Goal: Information Seeking & Learning: Learn about a topic

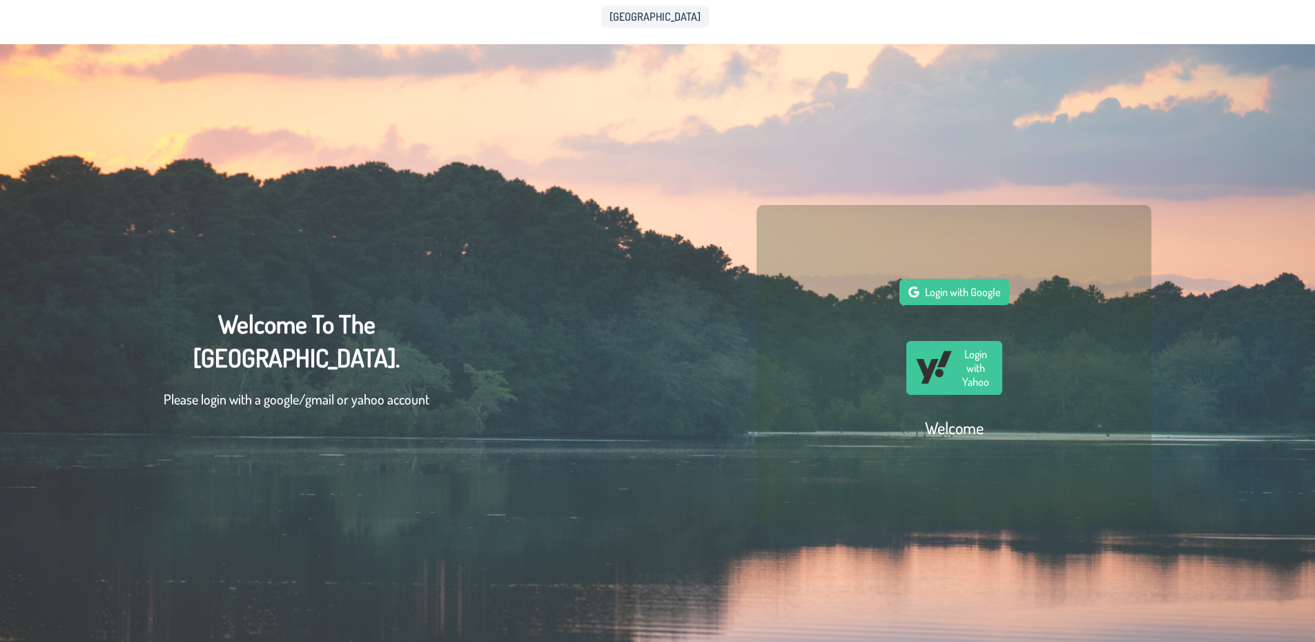
click at [653, 13] on span "[GEOGRAPHIC_DATA]" at bounding box center [655, 16] width 91 height 11
click at [977, 293] on span "Login with Google" at bounding box center [962, 292] width 75 height 14
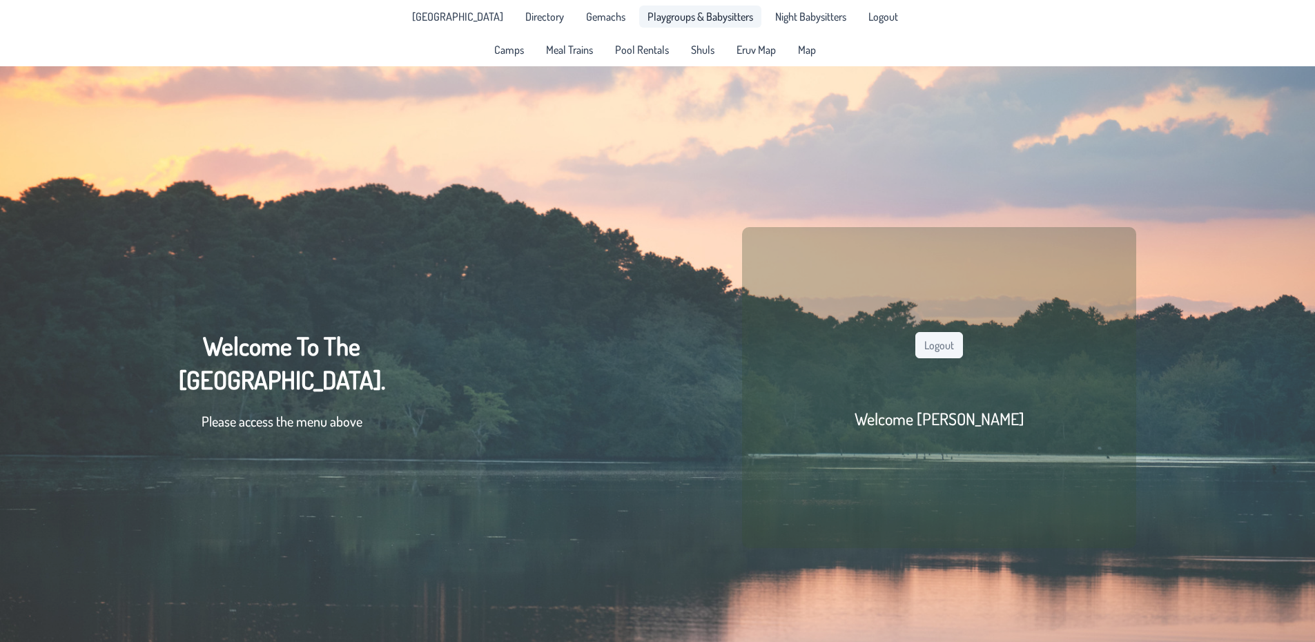
click at [701, 23] on link "Playgroups & Babysitters" at bounding box center [700, 17] width 122 height 22
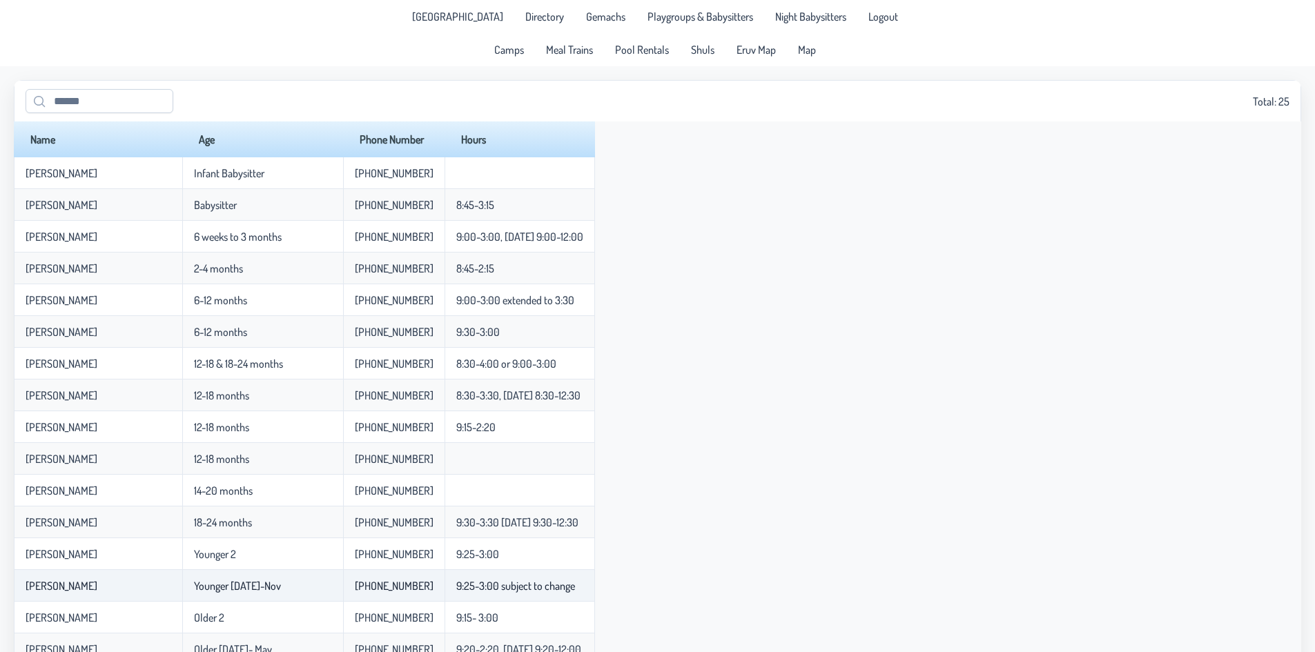
drag, startPoint x: 240, startPoint y: 594, endPoint x: 195, endPoint y: 593, distance: 44.9
click at [195, 593] on td "Younger [DATE]-Nov" at bounding box center [262, 586] width 161 height 32
click at [231, 592] on p-celleditor "Younger [DATE]-Nov" at bounding box center [237, 586] width 87 height 14
drag, startPoint x: 240, startPoint y: 591, endPoint x: 162, endPoint y: 592, distance: 78.7
click at [182, 592] on td "Younger [DATE]-Nov" at bounding box center [262, 586] width 161 height 32
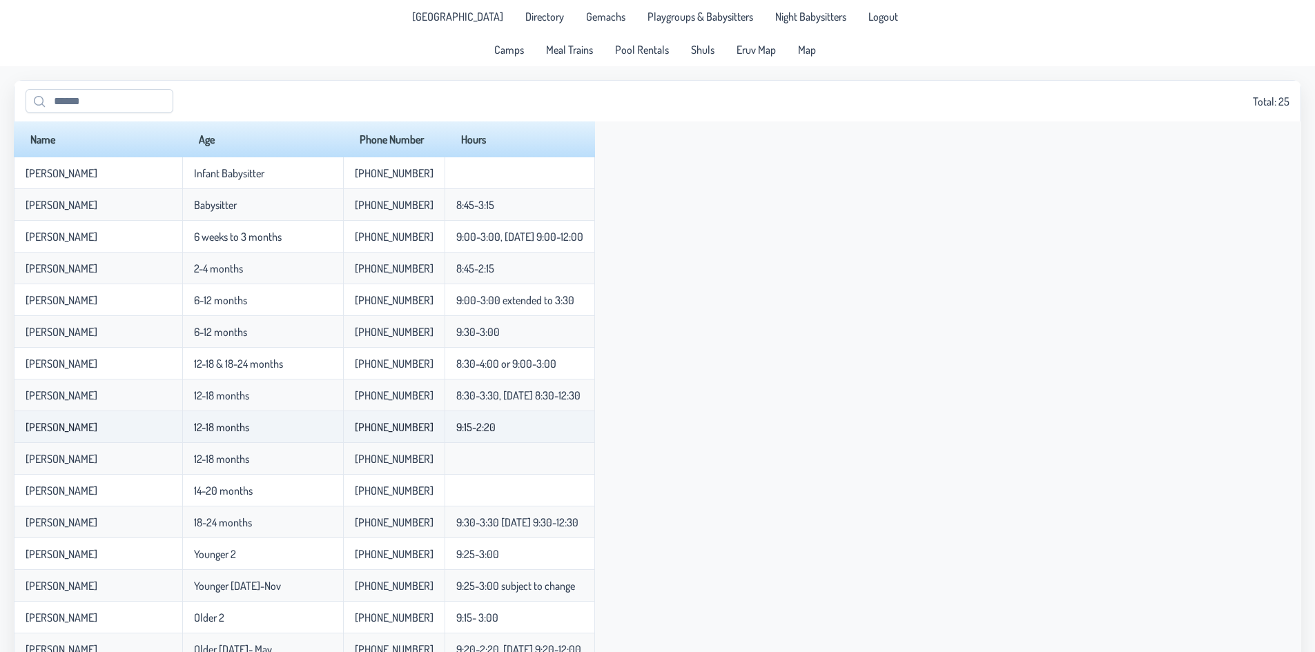
drag, startPoint x: 147, startPoint y: 423, endPoint x: 205, endPoint y: 434, distance: 58.9
click at [205, 434] on p-celleditor "12-18 months" at bounding box center [221, 427] width 55 height 14
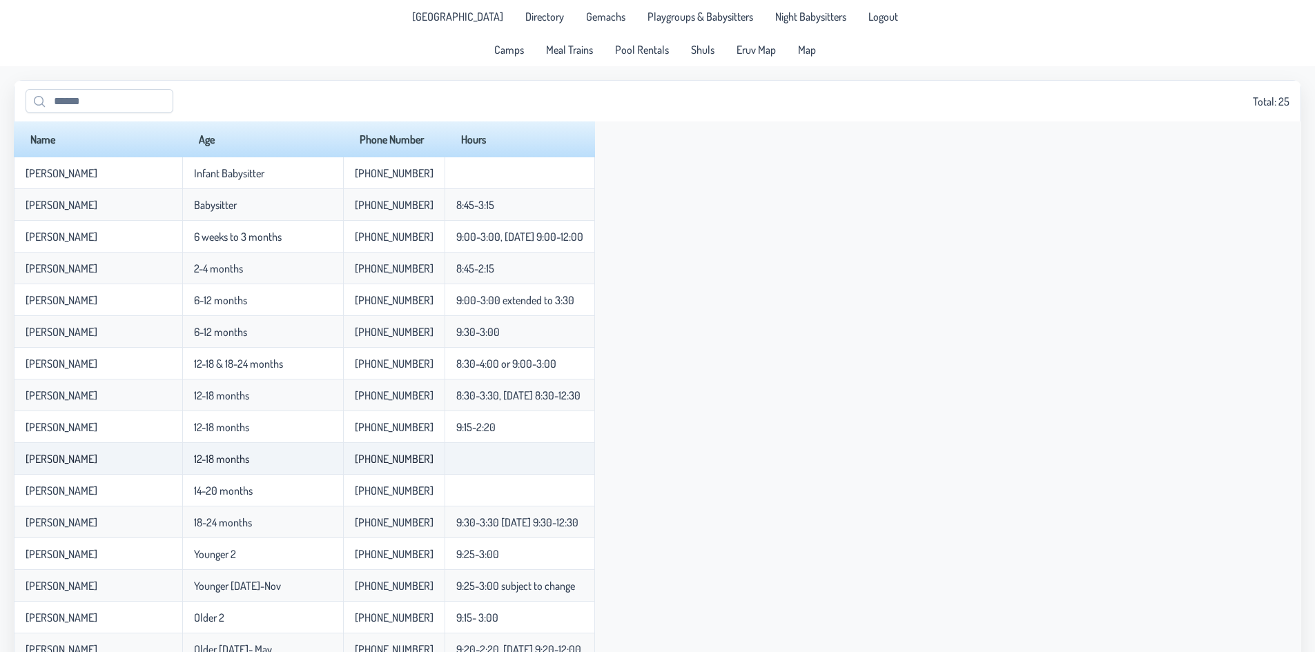
drag, startPoint x: 213, startPoint y: 464, endPoint x: 129, endPoint y: 474, distance: 84.9
click at [129, 474] on tr "[PERSON_NAME] 12-18 months [PHONE_NUMBER]" at bounding box center [304, 459] width 581 height 32
drag, startPoint x: 144, startPoint y: 498, endPoint x: 193, endPoint y: 513, distance: 50.7
click at [193, 513] on tbody "[PERSON_NAME] Infant Babysitter [PHONE_NUMBER] [PERSON_NAME] Babysitter [PHONE_…" at bounding box center [304, 560] width 581 height 807
click at [182, 536] on td "18-24 months" at bounding box center [262, 523] width 161 height 32
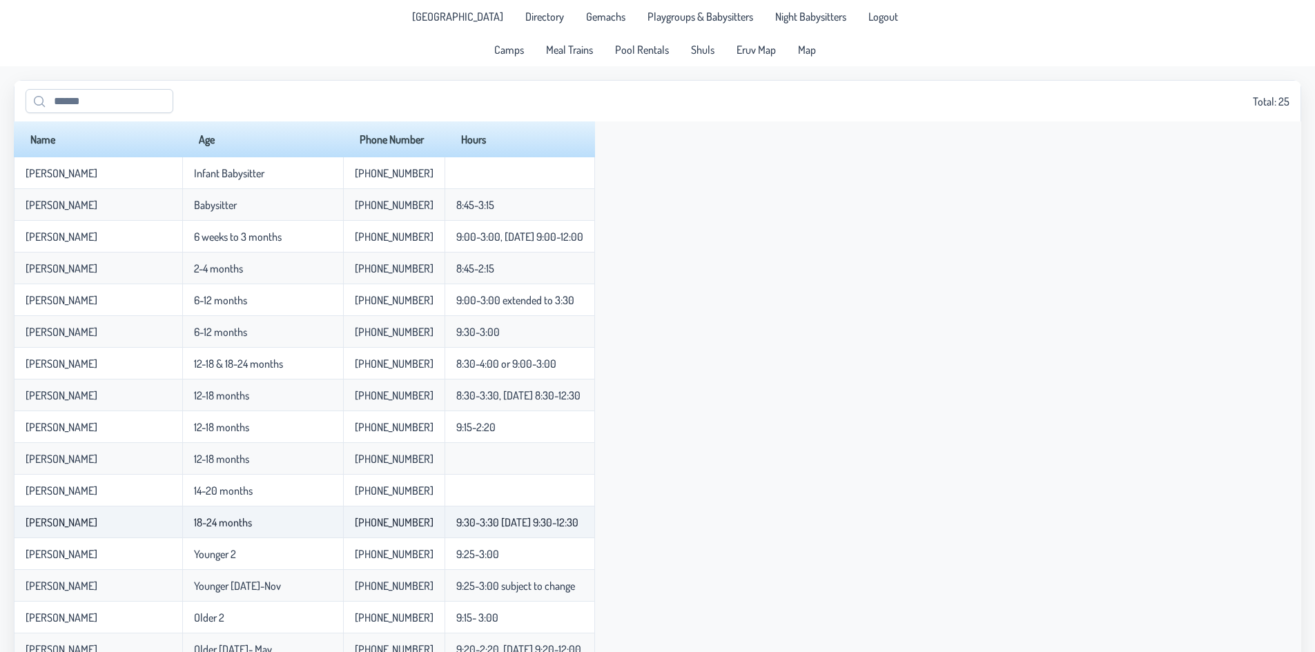
drag, startPoint x: 212, startPoint y: 529, endPoint x: 150, endPoint y: 535, distance: 61.8
click at [182, 535] on td "18-24 months" at bounding box center [262, 523] width 161 height 32
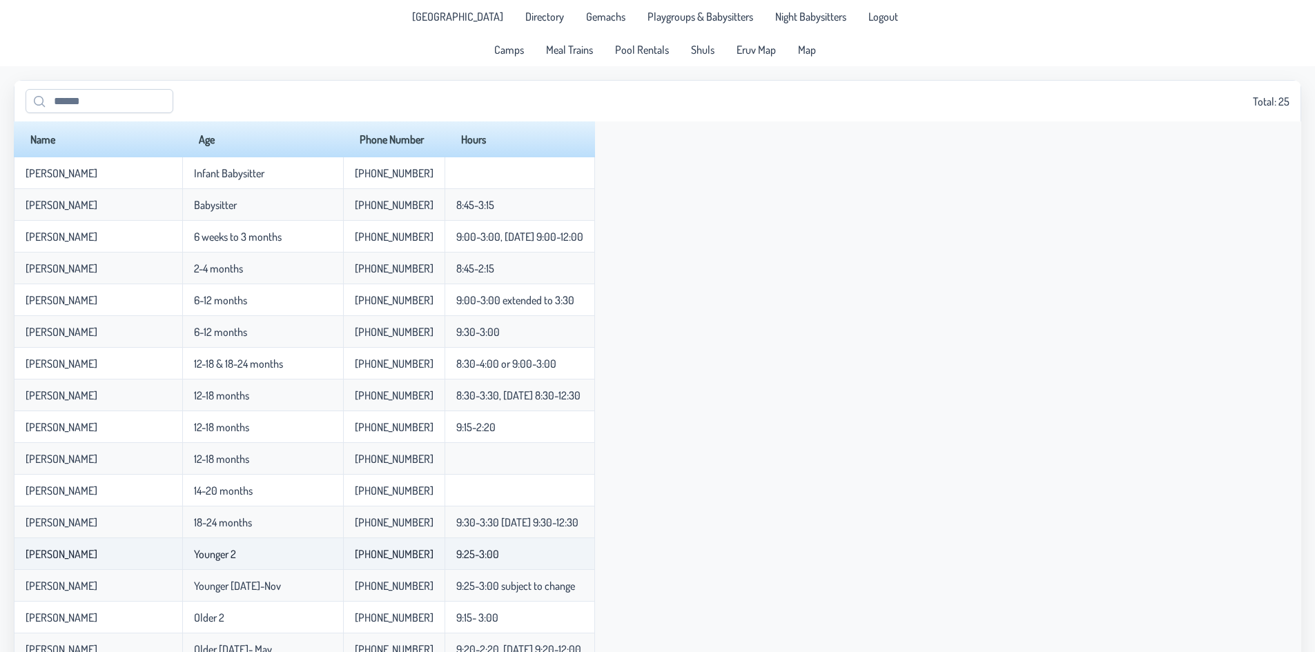
drag, startPoint x: 152, startPoint y: 572, endPoint x: 191, endPoint y: 565, distance: 39.2
click at [191, 565] on td "Younger 2" at bounding box center [262, 554] width 161 height 32
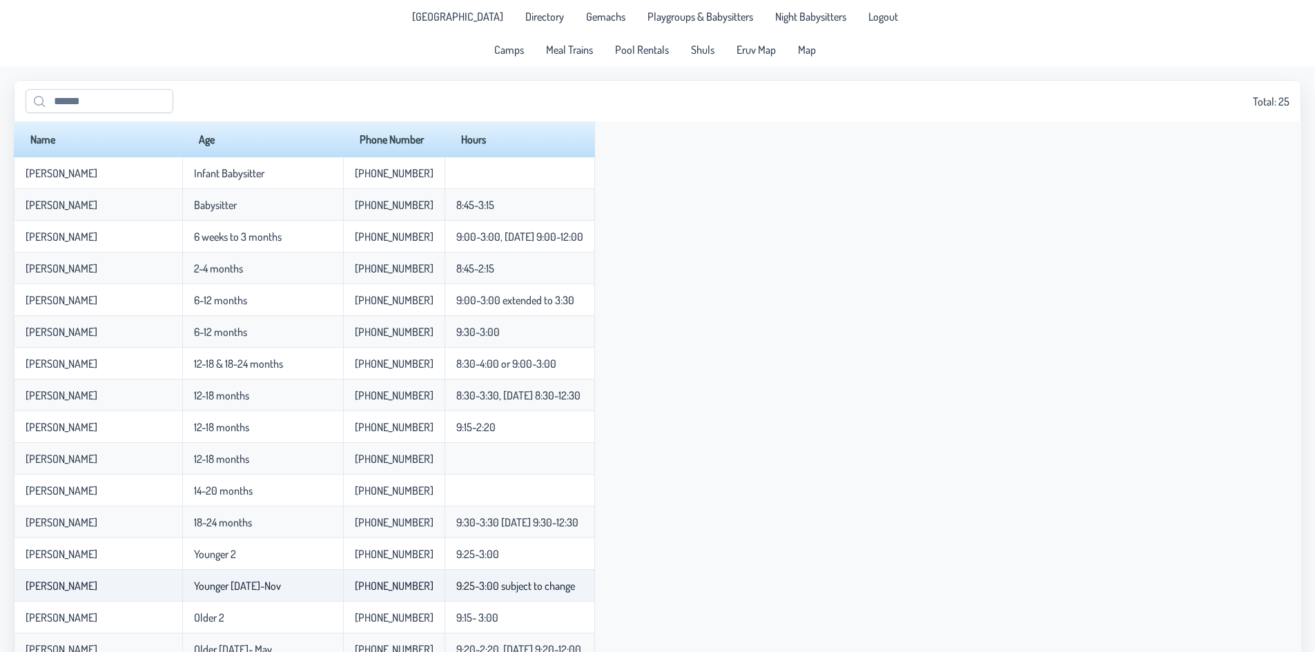
click at [232, 596] on td "Younger [DATE]-Nov" at bounding box center [262, 586] width 161 height 32
drag, startPoint x: 237, startPoint y: 590, endPoint x: 150, endPoint y: 587, distance: 87.7
click at [182, 587] on td "Younger [DATE]-Nov" at bounding box center [262, 586] width 161 height 32
click at [194, 587] on p-celleditor "Younger [DATE]-Nov" at bounding box center [237, 586] width 87 height 14
click at [235, 589] on p-celleditor "Younger [DATE]-Nov" at bounding box center [237, 586] width 87 height 14
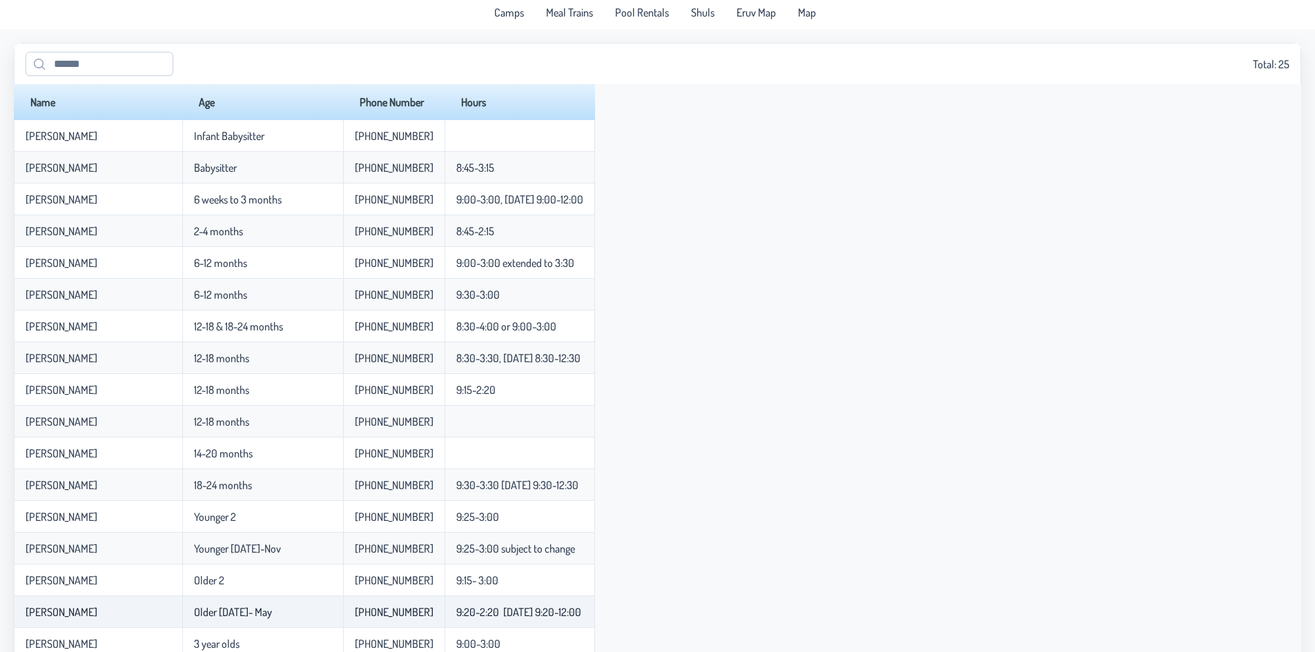
scroll to position [69, 0]
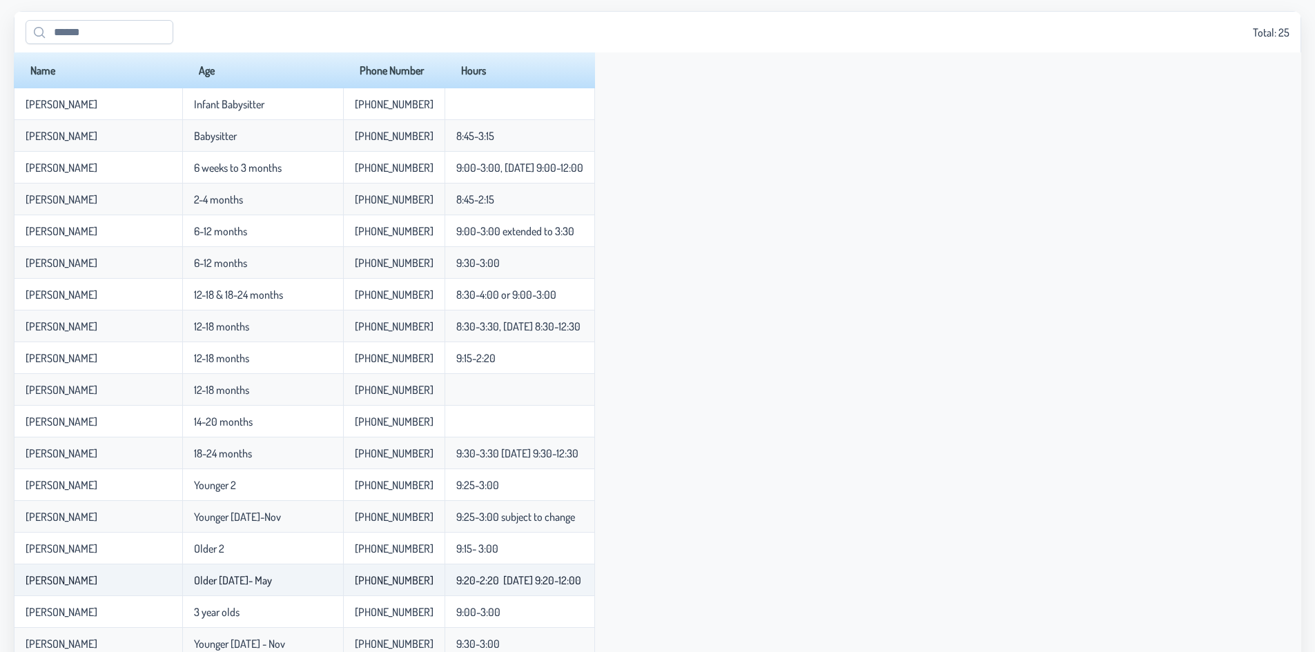
drag, startPoint x: 230, startPoint y: 587, endPoint x: 152, endPoint y: 593, distance: 78.2
click at [182, 593] on td "Older [DATE]- May" at bounding box center [262, 581] width 161 height 32
click at [204, 574] on td "Older [DATE]- May" at bounding box center [262, 581] width 161 height 32
drag, startPoint x: 203, startPoint y: 583, endPoint x: 222, endPoint y: 585, distance: 19.4
click at [222, 585] on p-celleditor "Older [DATE]- May" at bounding box center [233, 581] width 78 height 14
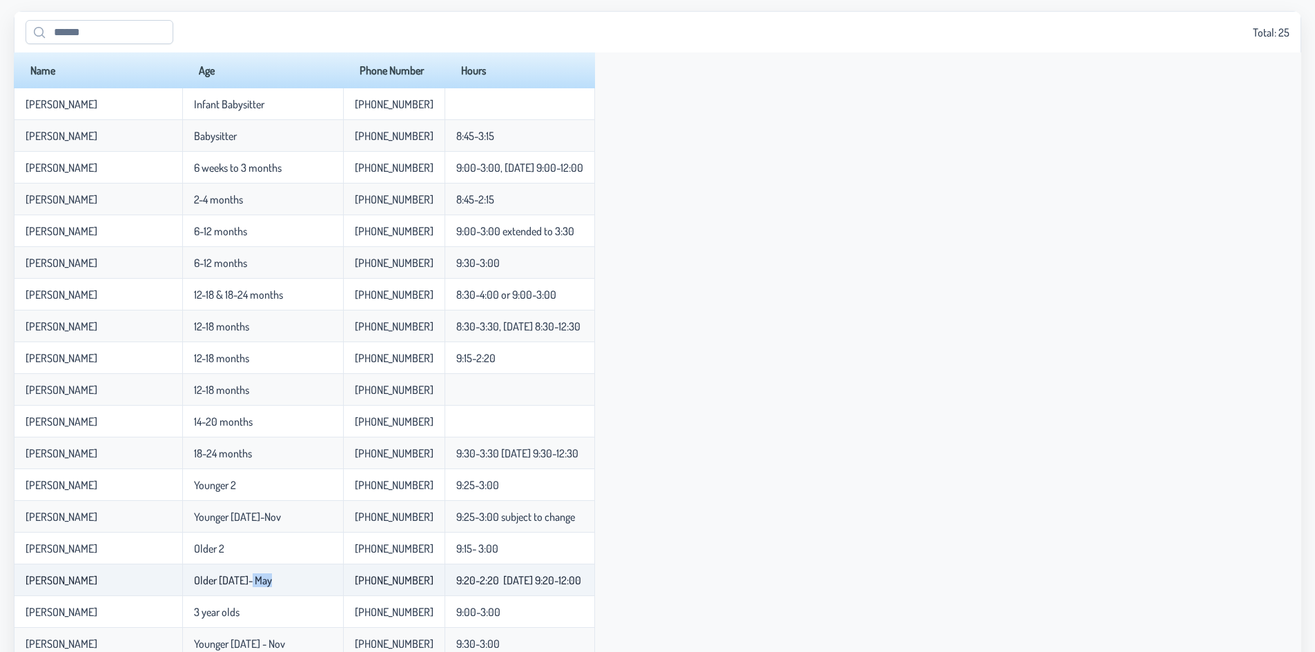
click at [222, 585] on p-celleditor "Older [DATE]- May" at bounding box center [233, 581] width 78 height 14
drag, startPoint x: 222, startPoint y: 585, endPoint x: 205, endPoint y: 585, distance: 17.3
click at [205, 585] on p-celleditor "Older [DATE]- May" at bounding box center [233, 581] width 78 height 14
click at [234, 582] on td "Older [DATE]- May" at bounding box center [262, 581] width 161 height 32
drag, startPoint x: 234, startPoint y: 582, endPoint x: 148, endPoint y: 587, distance: 86.4
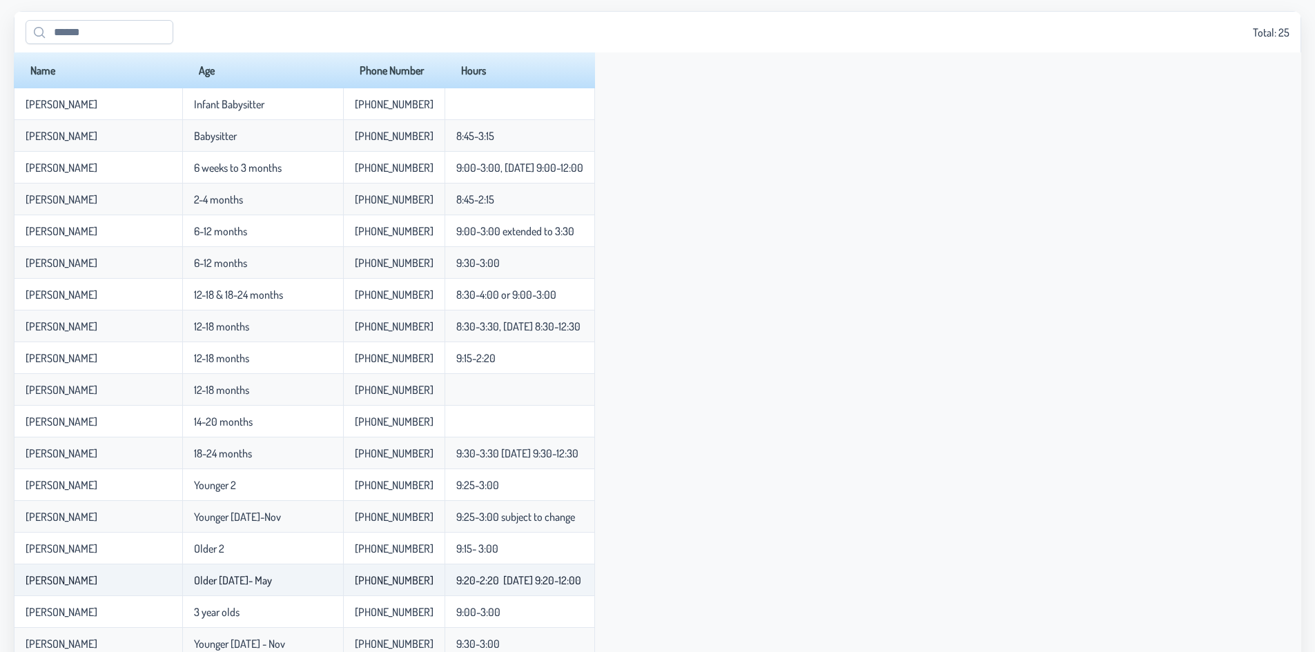
click at [182, 587] on td "Older [DATE]- May" at bounding box center [262, 581] width 161 height 32
click at [194, 587] on p-celleditor "Older [DATE]- May" at bounding box center [233, 581] width 78 height 14
click at [194, 583] on p-celleditor "Older [DATE]- May" at bounding box center [233, 581] width 78 height 14
drag, startPoint x: 224, startPoint y: 588, endPoint x: 182, endPoint y: 588, distance: 42.1
click at [182, 588] on td "Older [DATE]- May" at bounding box center [262, 581] width 161 height 32
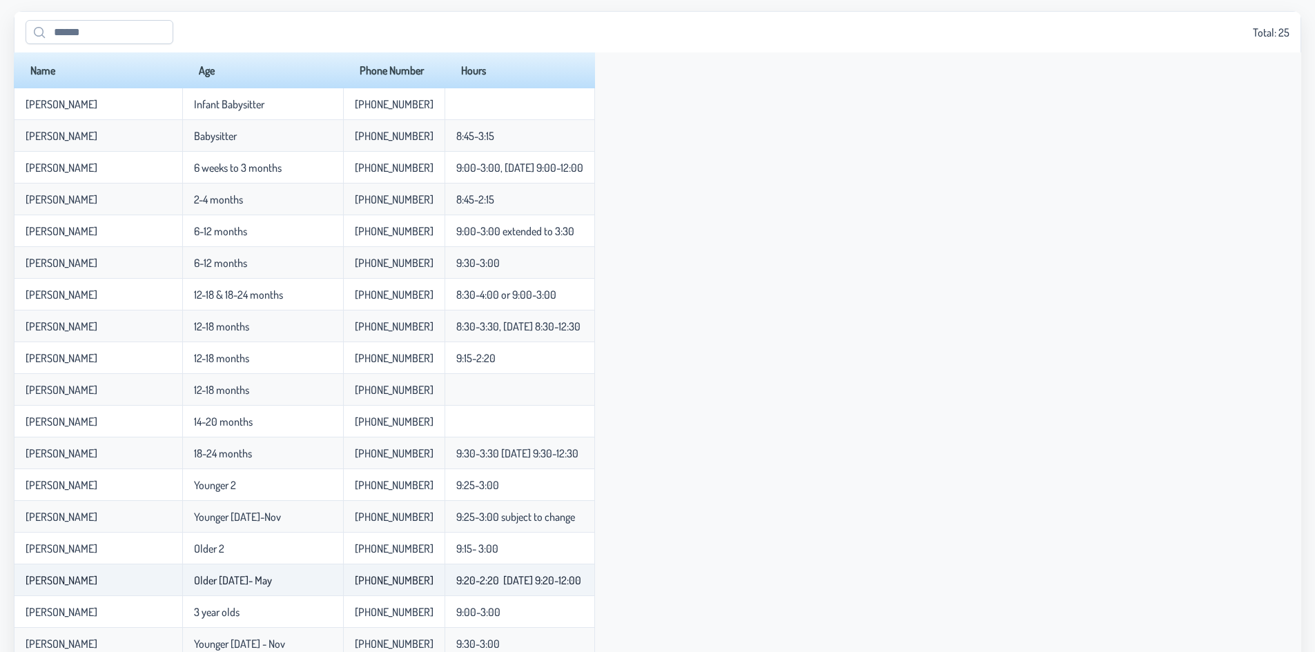
click at [194, 587] on p-celleditor "Older [DATE]- May" at bounding box center [233, 581] width 78 height 14
click at [202, 585] on p-celleditor "Older [DATE]- May" at bounding box center [233, 581] width 78 height 14
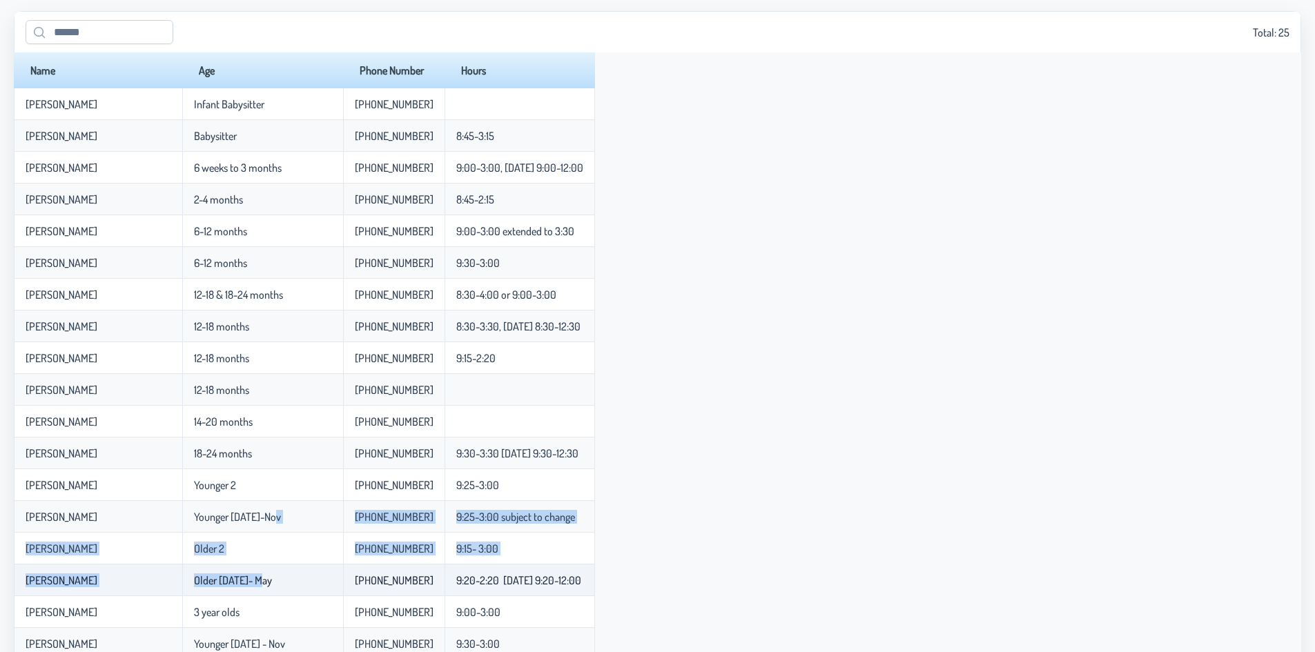
drag, startPoint x: 222, startPoint y: 525, endPoint x: 209, endPoint y: 578, distance: 55.3
click at [209, 578] on tbody "[PERSON_NAME] Infant Babysitter [PHONE_NUMBER] [PERSON_NAME] Babysitter [PHONE_…" at bounding box center [304, 491] width 581 height 807
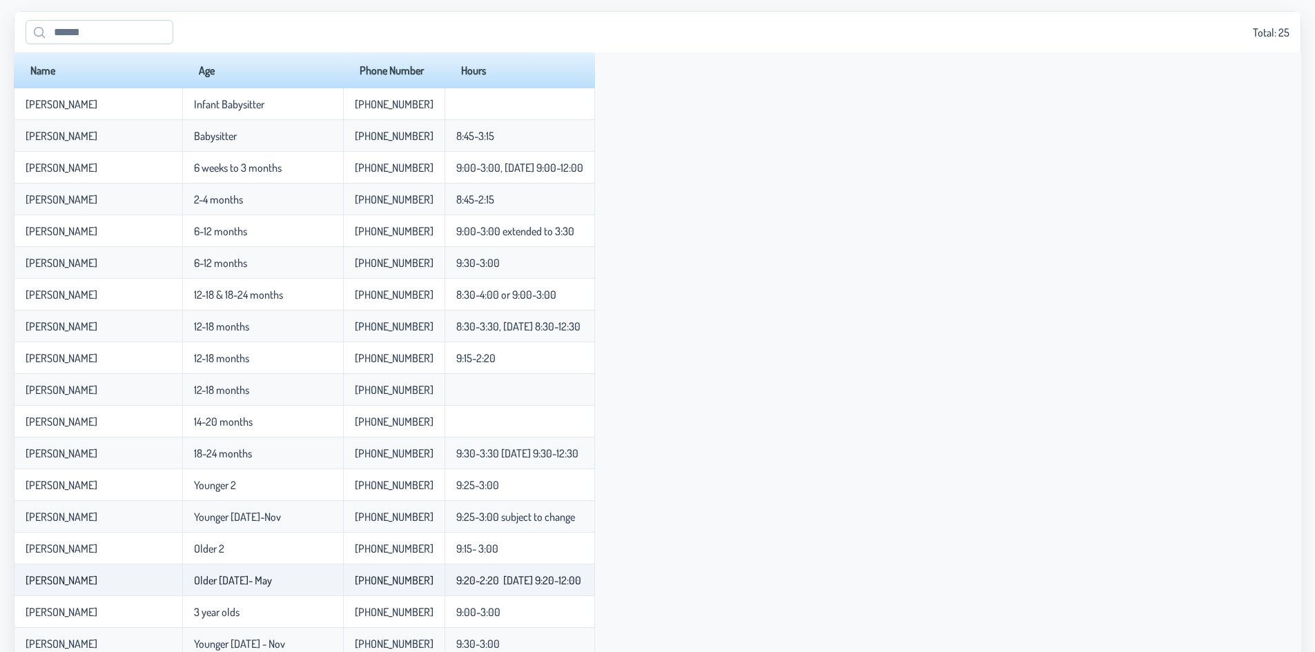
click at [224, 586] on p-celleditor "Older [DATE]- May" at bounding box center [233, 581] width 78 height 14
drag, startPoint x: 224, startPoint y: 586, endPoint x: 24, endPoint y: 586, distance: 199.5
click at [24, 586] on tr "[PERSON_NAME] [DATE]- May 917-439-3282 9:20-2:20 [DATE] 9:20-12:00" at bounding box center [304, 581] width 581 height 32
click at [182, 588] on td "Older [DATE]- May" at bounding box center [262, 581] width 161 height 32
drag, startPoint x: 233, startPoint y: 589, endPoint x: 150, endPoint y: 583, distance: 83.8
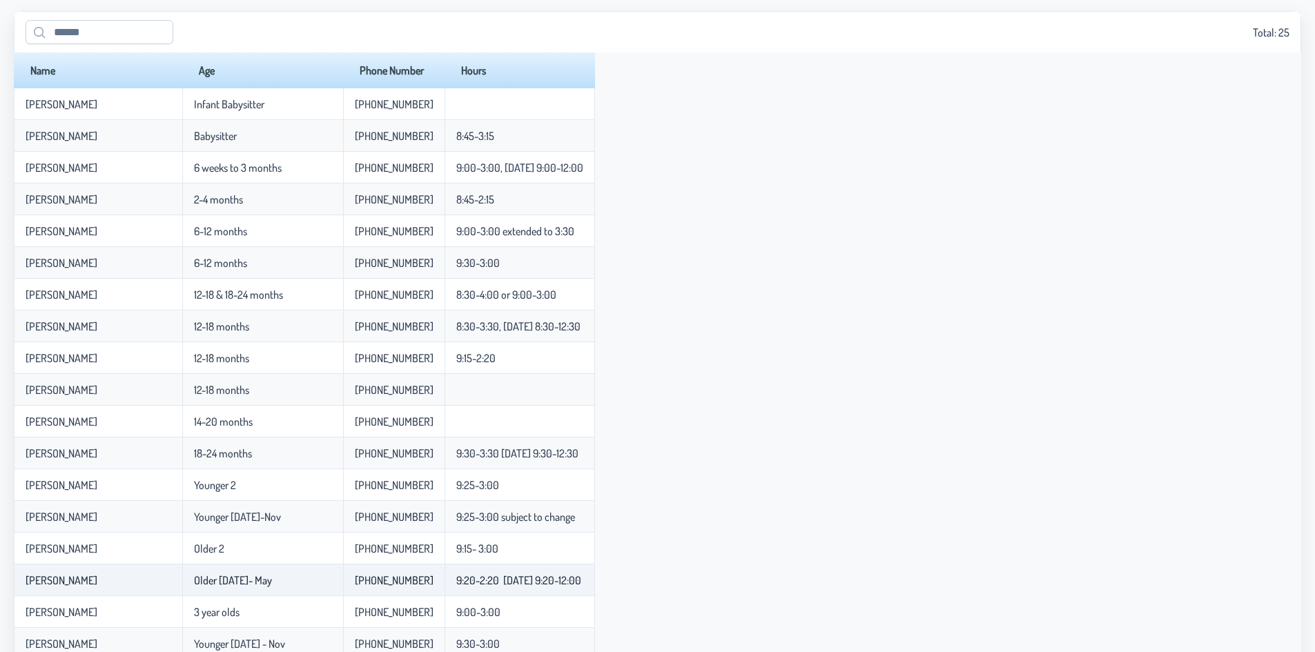
click at [182, 583] on td "Older [DATE]- May" at bounding box center [262, 581] width 161 height 32
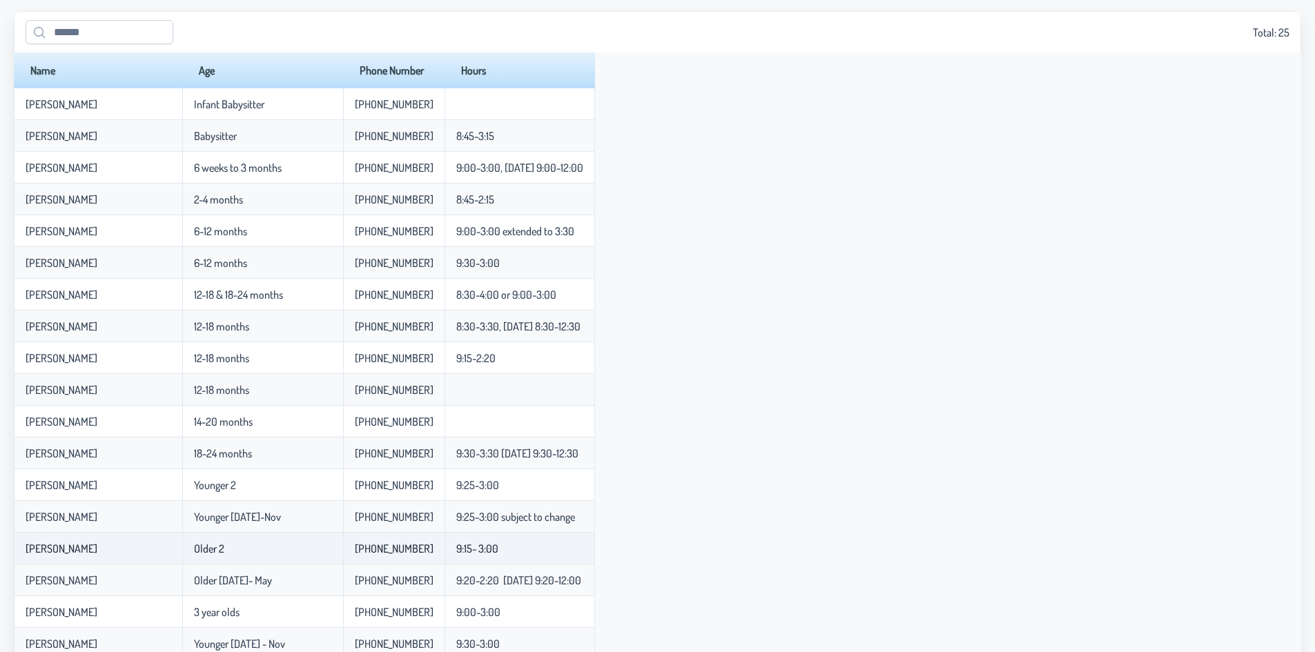
click at [194, 550] on p-celleditor "Older 2" at bounding box center [209, 549] width 30 height 14
drag, startPoint x: 190, startPoint y: 547, endPoint x: 162, endPoint y: 551, distance: 28.5
click at [182, 551] on td "Older 2" at bounding box center [262, 549] width 161 height 32
drag, startPoint x: 21, startPoint y: 549, endPoint x: 474, endPoint y: 559, distance: 452.3
click at [474, 559] on tr "[PERSON_NAME] Older [PHONE_NUMBER] 9:15- 3:00" at bounding box center [304, 549] width 581 height 32
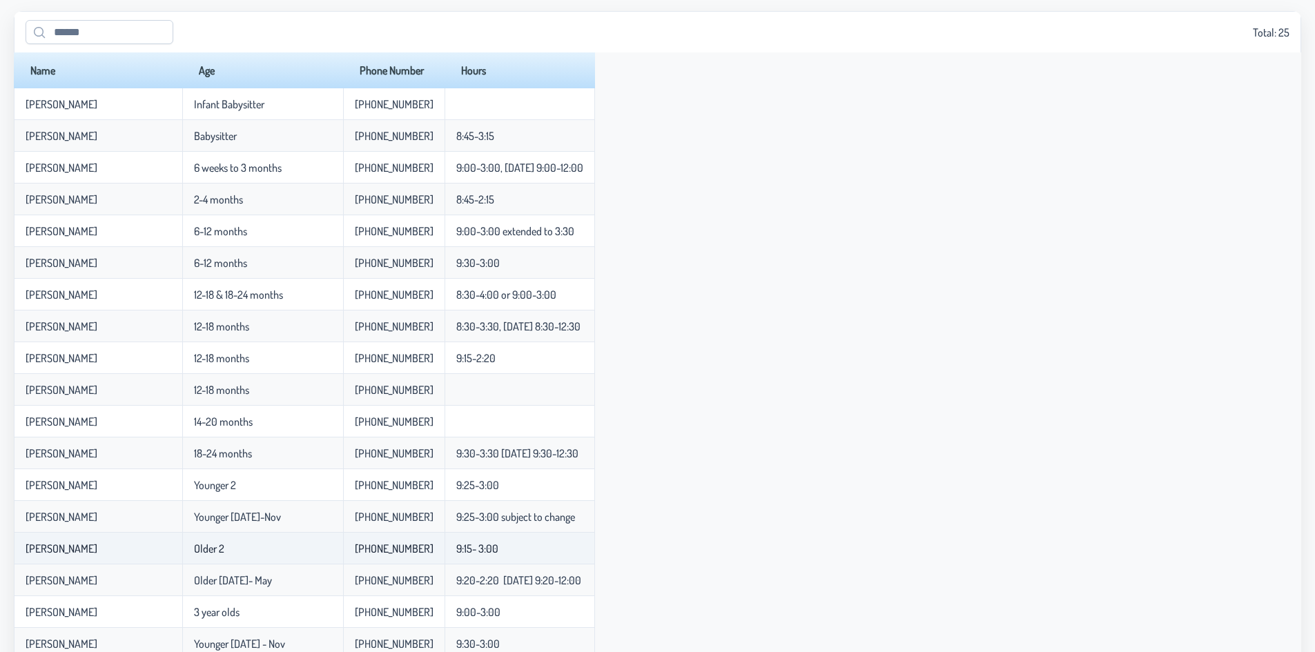
click at [474, 559] on td "9:15- 3:00" at bounding box center [520, 549] width 150 height 32
drag, startPoint x: 472, startPoint y: 552, endPoint x: 28, endPoint y: 555, distance: 443.9
click at [28, 555] on tr "[PERSON_NAME] Older [PHONE_NUMBER] 9:15- 3:00" at bounding box center [304, 549] width 581 height 32
click at [29, 552] on p-celleditor "[PERSON_NAME]" at bounding box center [62, 549] width 72 height 14
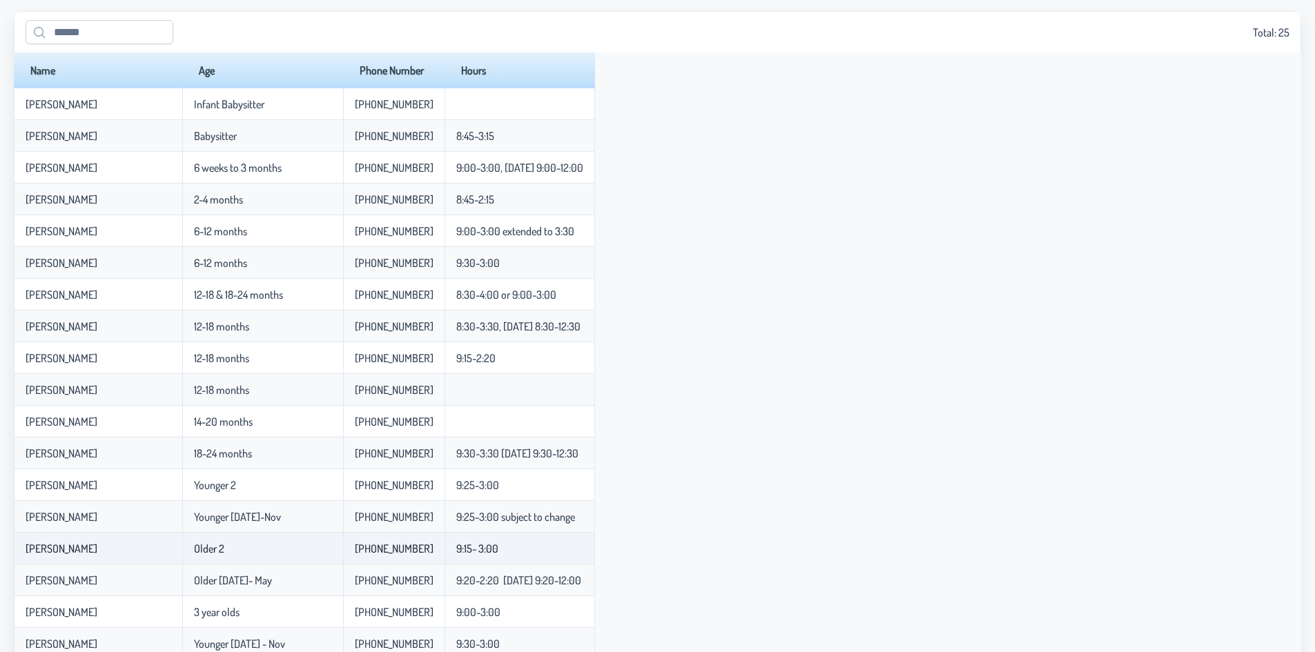
drag, startPoint x: 29, startPoint y: 552, endPoint x: 483, endPoint y: 562, distance: 453.6
click at [483, 562] on tr "[PERSON_NAME] Older [PHONE_NUMBER] 9:15- 3:00" at bounding box center [304, 549] width 581 height 32
click at [483, 562] on td "9:15- 3:00" at bounding box center [520, 549] width 150 height 32
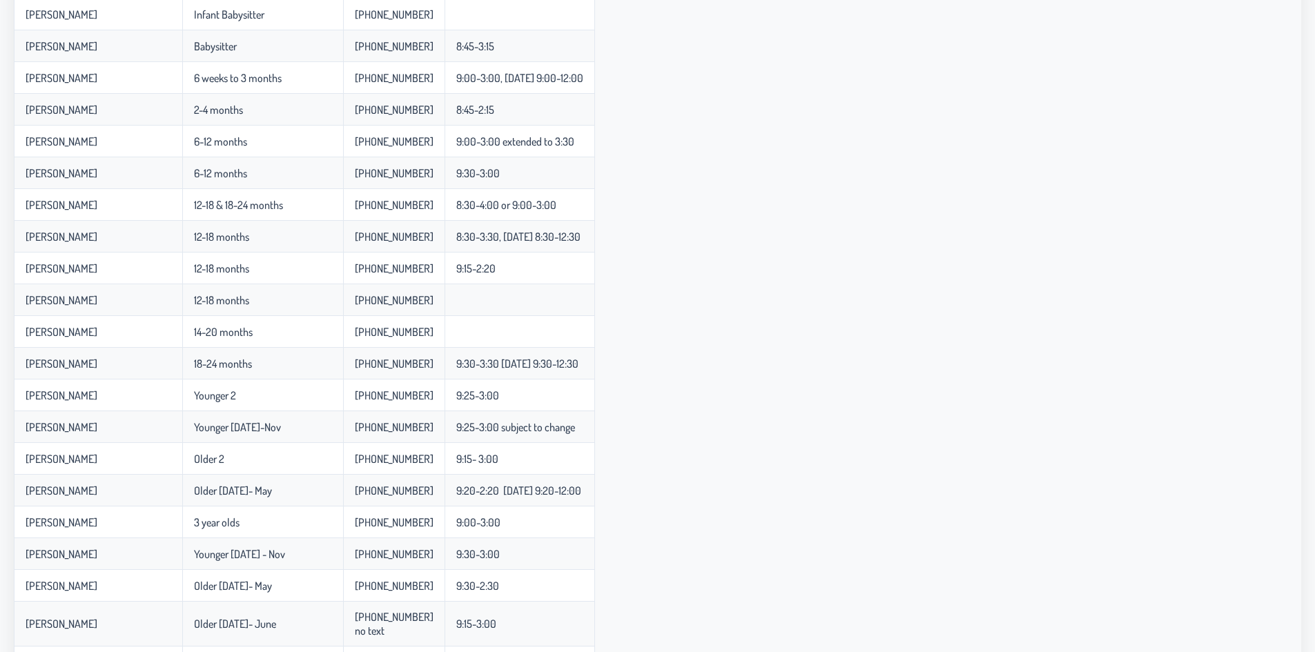
scroll to position [328, 0]
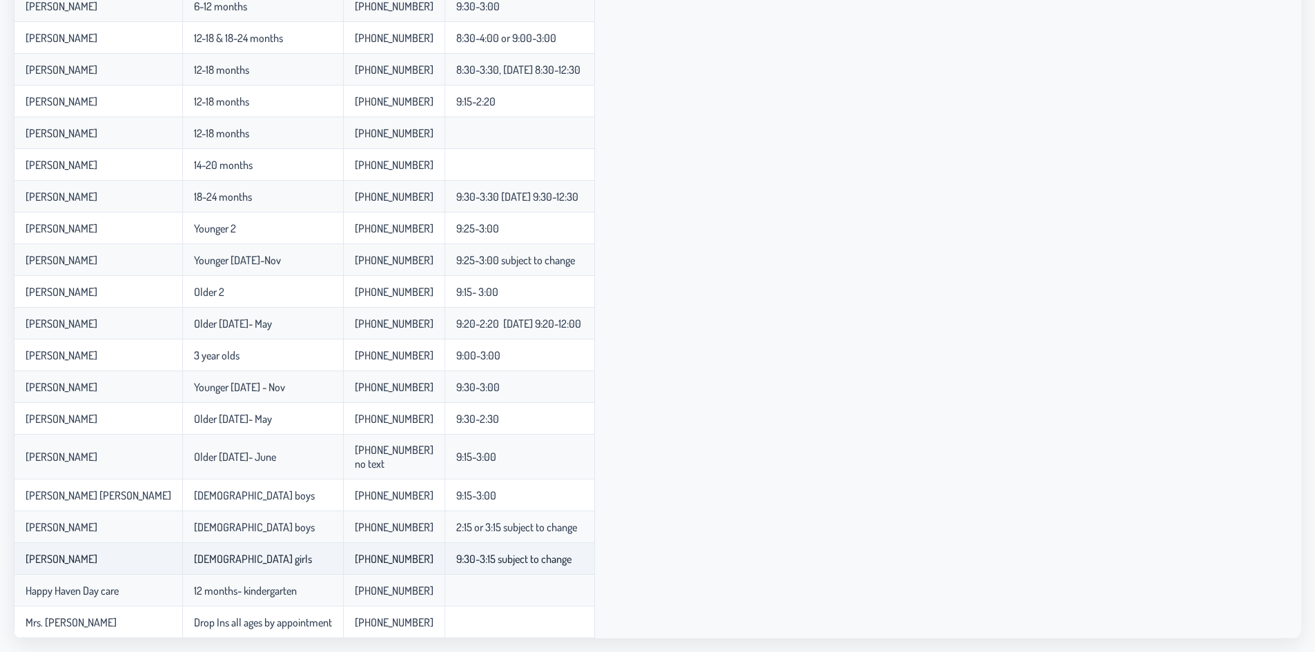
drag, startPoint x: 28, startPoint y: 556, endPoint x: 529, endPoint y: 567, distance: 501.3
click at [529, 567] on tr "[PERSON_NAME] [DEMOGRAPHIC_DATA] girls [PHONE_NUMBER] 9:30-3:15 subject to chan…" at bounding box center [304, 559] width 581 height 32
